Goal: Register for event/course

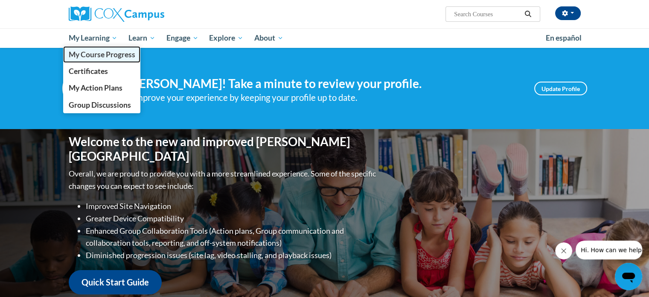
click at [108, 59] on span "My Course Progress" at bounding box center [101, 54] width 67 height 9
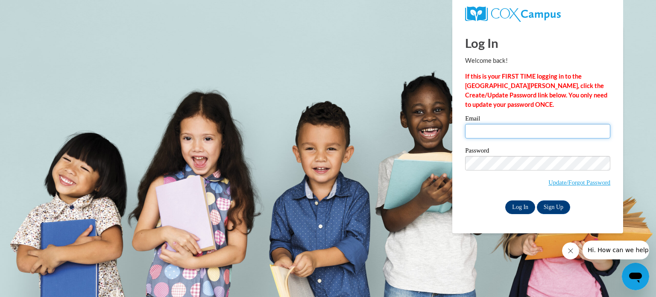
type input "[EMAIL_ADDRESS][DOMAIN_NAME]"
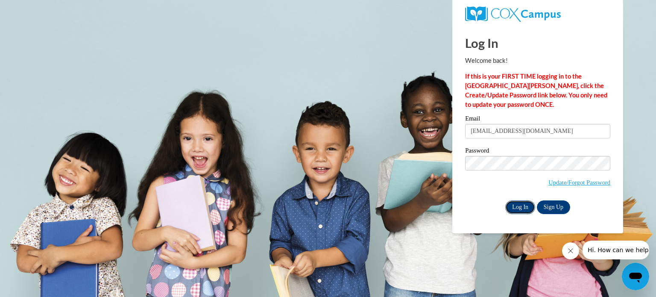
click at [529, 204] on input "Log In" at bounding box center [520, 207] width 30 height 14
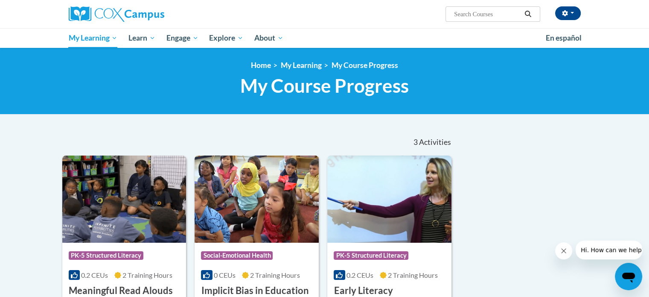
click at [10, 179] on body "Amy Marten (America/Chicago UTC-05:00) My Profile Inbox My Transcripts Log Out …" at bounding box center [324, 289] width 649 height 578
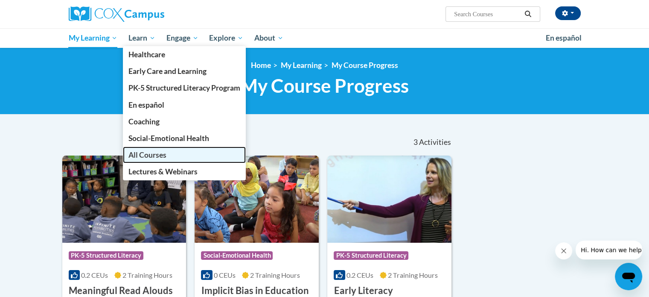
click at [167, 158] on link "All Courses" at bounding box center [184, 154] width 123 height 17
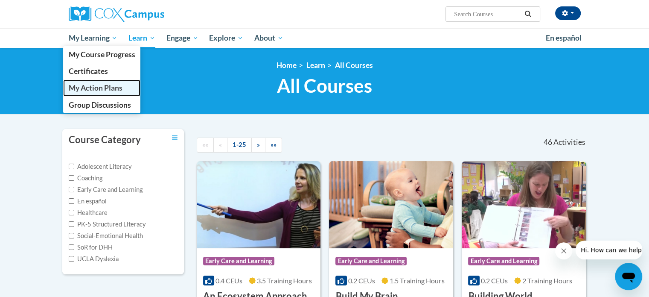
click at [96, 85] on span "My Action Plans" at bounding box center [95, 87] width 54 height 9
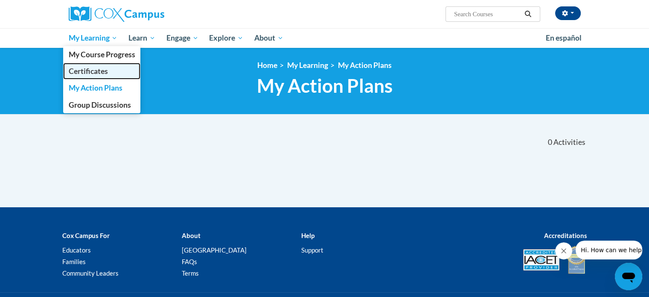
click at [90, 73] on span "Certificates" at bounding box center [87, 71] width 39 height 9
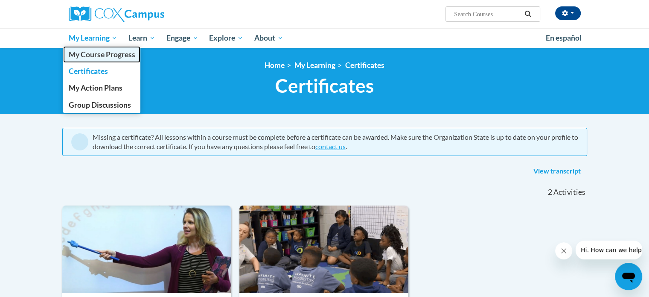
click at [86, 55] on span "My Course Progress" at bounding box center [101, 54] width 67 height 9
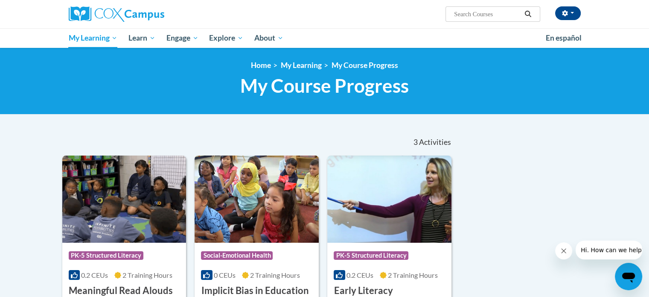
click at [480, 17] on input "Search..." at bounding box center [487, 14] width 68 height 10
type input "writing"
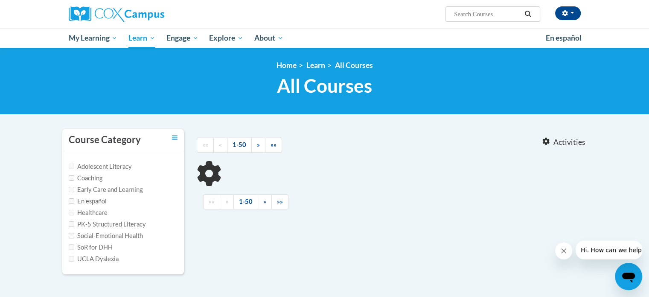
type input "writing"
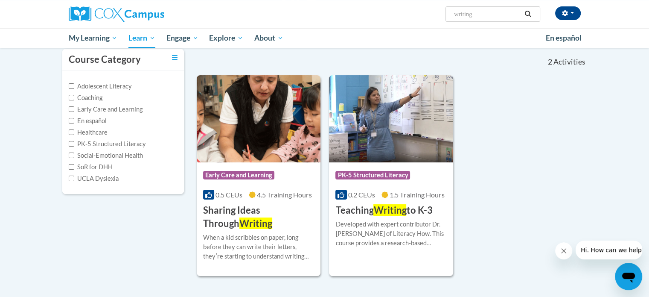
scroll to position [85, 0]
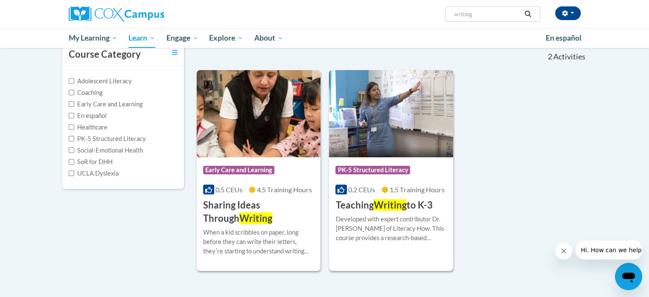
click at [399, 203] on span "Writing" at bounding box center [389, 205] width 33 height 12
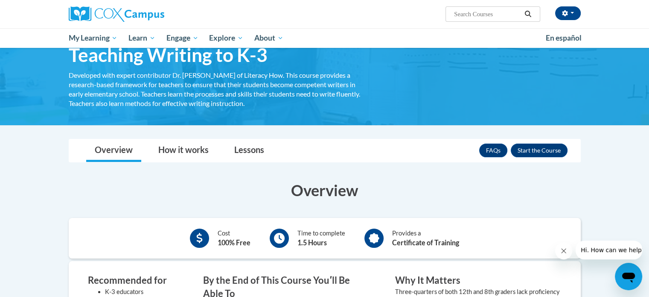
scroll to position [43, 0]
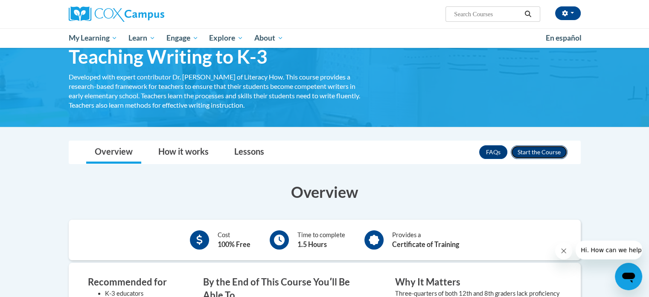
click at [547, 150] on button "Enroll" at bounding box center [539, 152] width 57 height 14
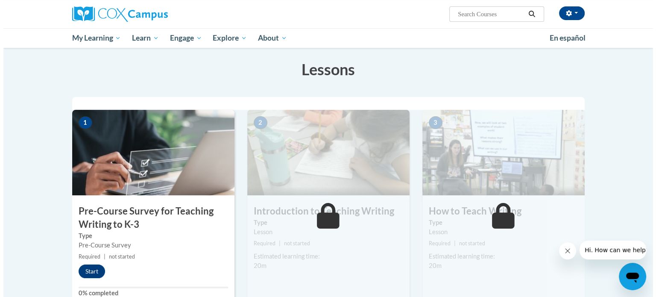
scroll to position [128, 0]
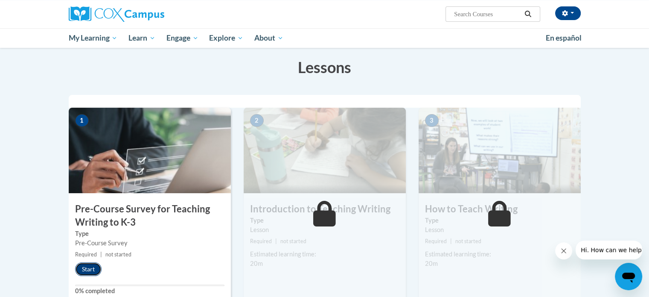
click at [90, 274] on button "Start" at bounding box center [88, 269] width 26 height 14
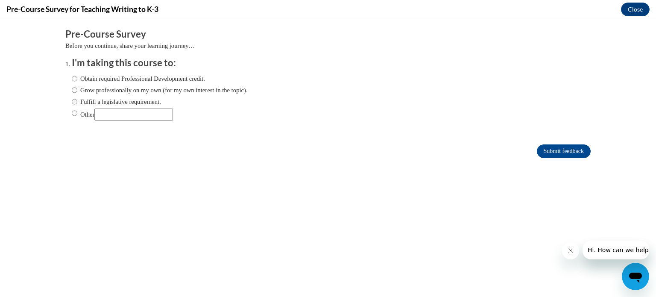
scroll to position [0, 0]
click at [154, 76] on label "Obtain required Professional Development credit." at bounding box center [138, 78] width 133 height 9
click at [77, 76] on input "Obtain required Professional Development credit." at bounding box center [75, 78] width 6 height 9
radio input "true"
click at [145, 88] on label "Grow professionally on my own (for my own interest in the topic)." at bounding box center [160, 89] width 176 height 9
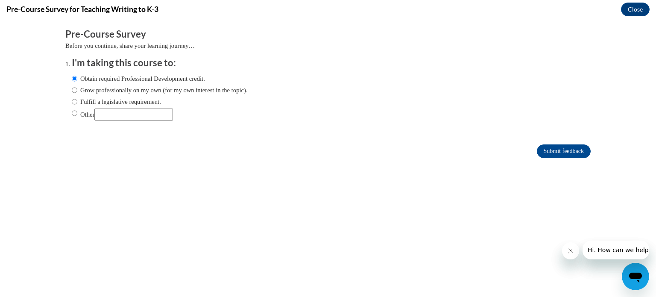
click at [77, 88] on input "Grow professionally on my own (for my own interest in the topic)." at bounding box center [75, 89] width 6 height 9
radio input "true"
click at [543, 149] on input "Submit feedback" at bounding box center [563, 151] width 54 height 14
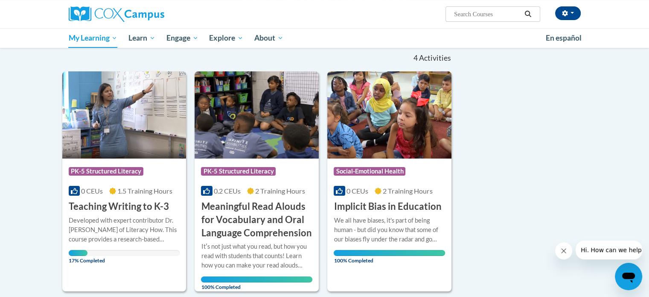
scroll to position [85, 0]
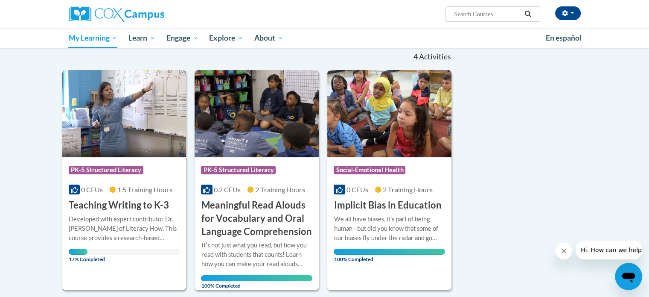
click at [87, 208] on h3 "Teaching Writing to K-3" at bounding box center [119, 204] width 100 height 13
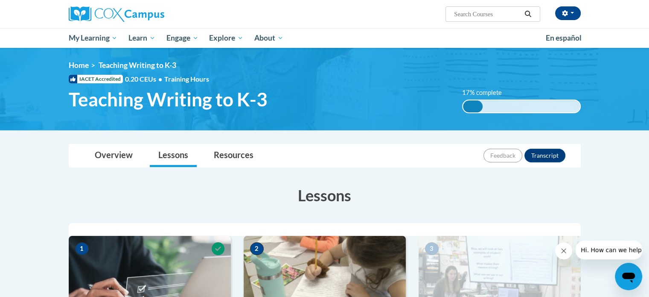
click at [86, 196] on h3 "Lessons" at bounding box center [325, 194] width 512 height 21
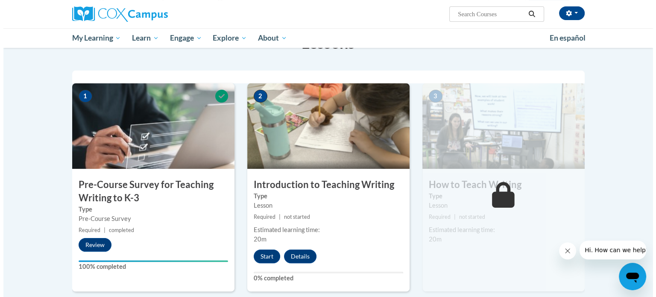
scroll to position [171, 0]
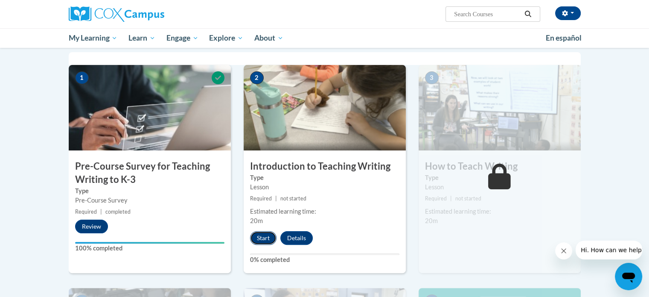
click at [261, 236] on button "Start" at bounding box center [263, 238] width 26 height 14
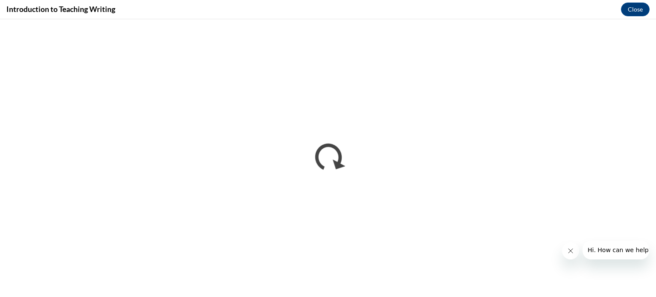
scroll to position [0, 0]
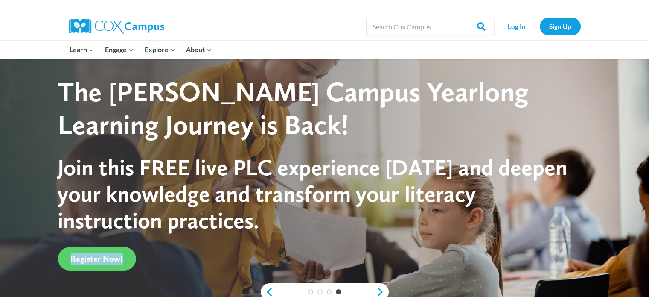
drag, startPoint x: 306, startPoint y: 208, endPoint x: 346, endPoint y: 276, distance: 79.1
click at [340, 270] on div "The Cox Campus Yearlong Learning Journey is Back! Join this FREE live PLC exper…" at bounding box center [317, 173] width 518 height 195
